Goal: Transaction & Acquisition: Download file/media

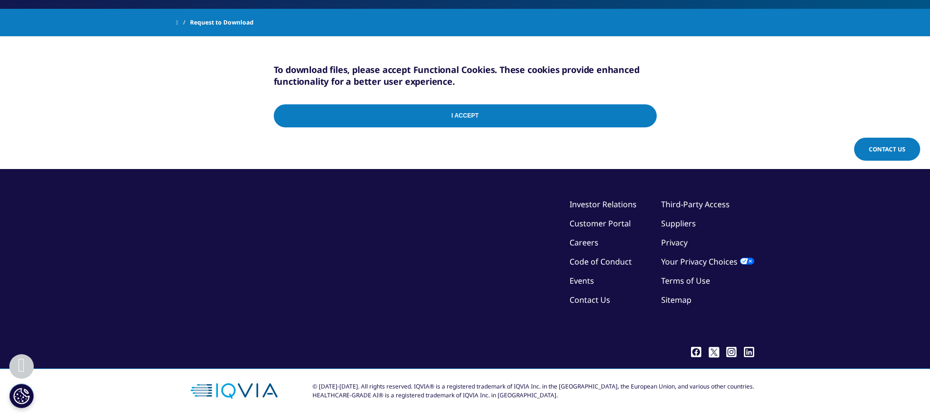
scroll to position [198, 0]
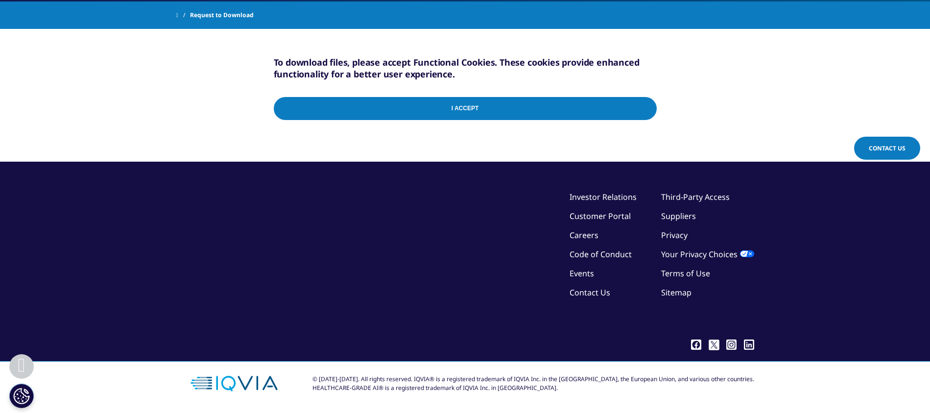
click at [447, 106] on input "I Accept" at bounding box center [465, 108] width 383 height 23
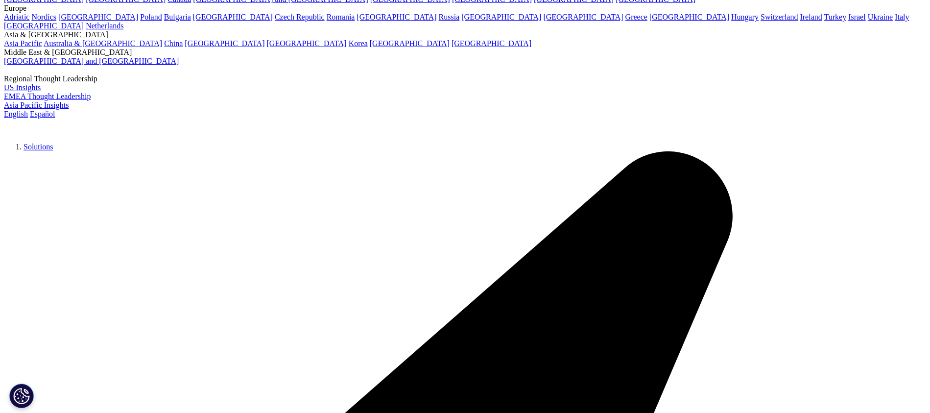
scroll to position [80, 0]
